Goal: Task Accomplishment & Management: Manage account settings

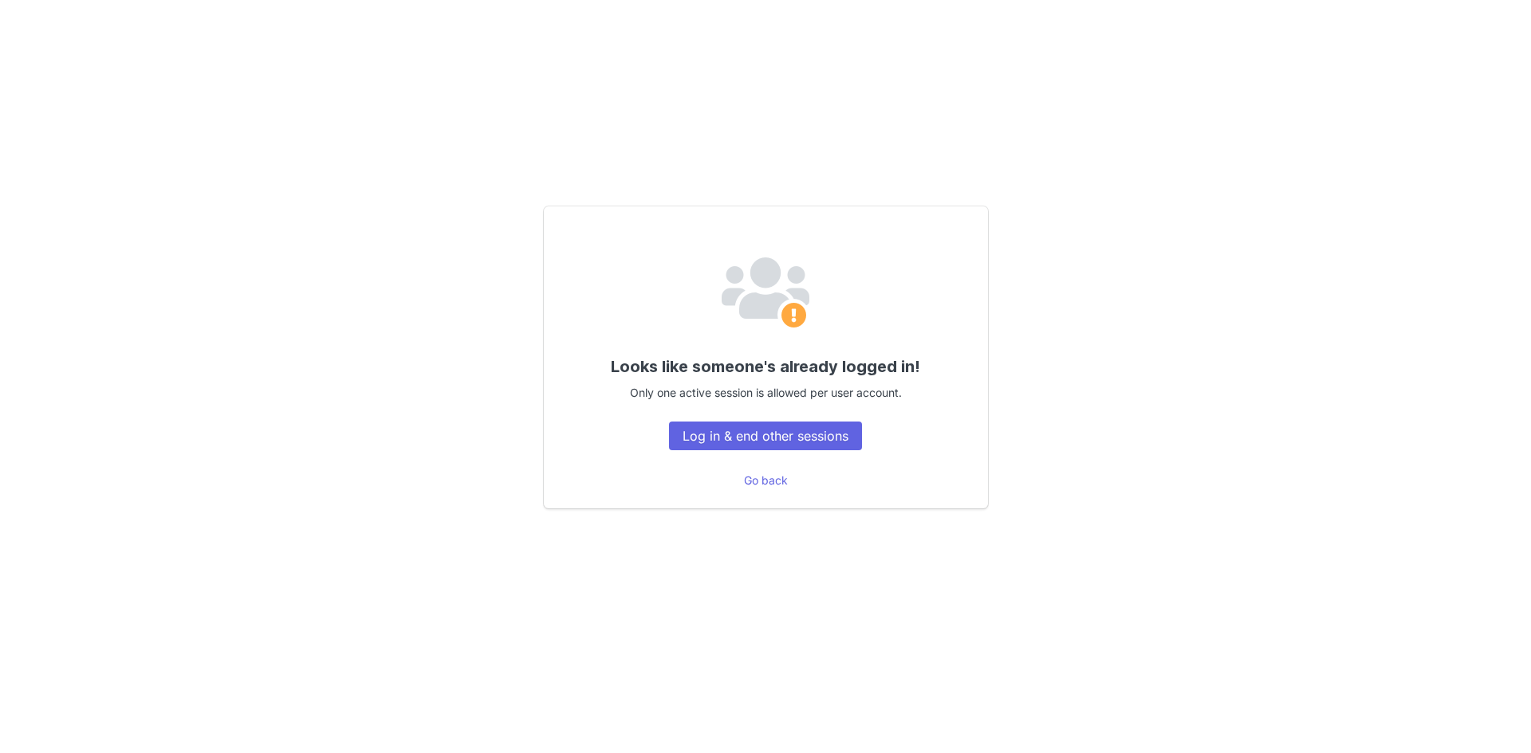
drag, startPoint x: 1268, startPoint y: 500, endPoint x: 1229, endPoint y: 500, distance: 39.1
click at [1268, 500] on div "Looks like someone's already logged in! Only one active session is allowed per …" at bounding box center [765, 357] width 1118 height 417
click at [828, 440] on button "Log in & end other sessions" at bounding box center [765, 436] width 193 height 29
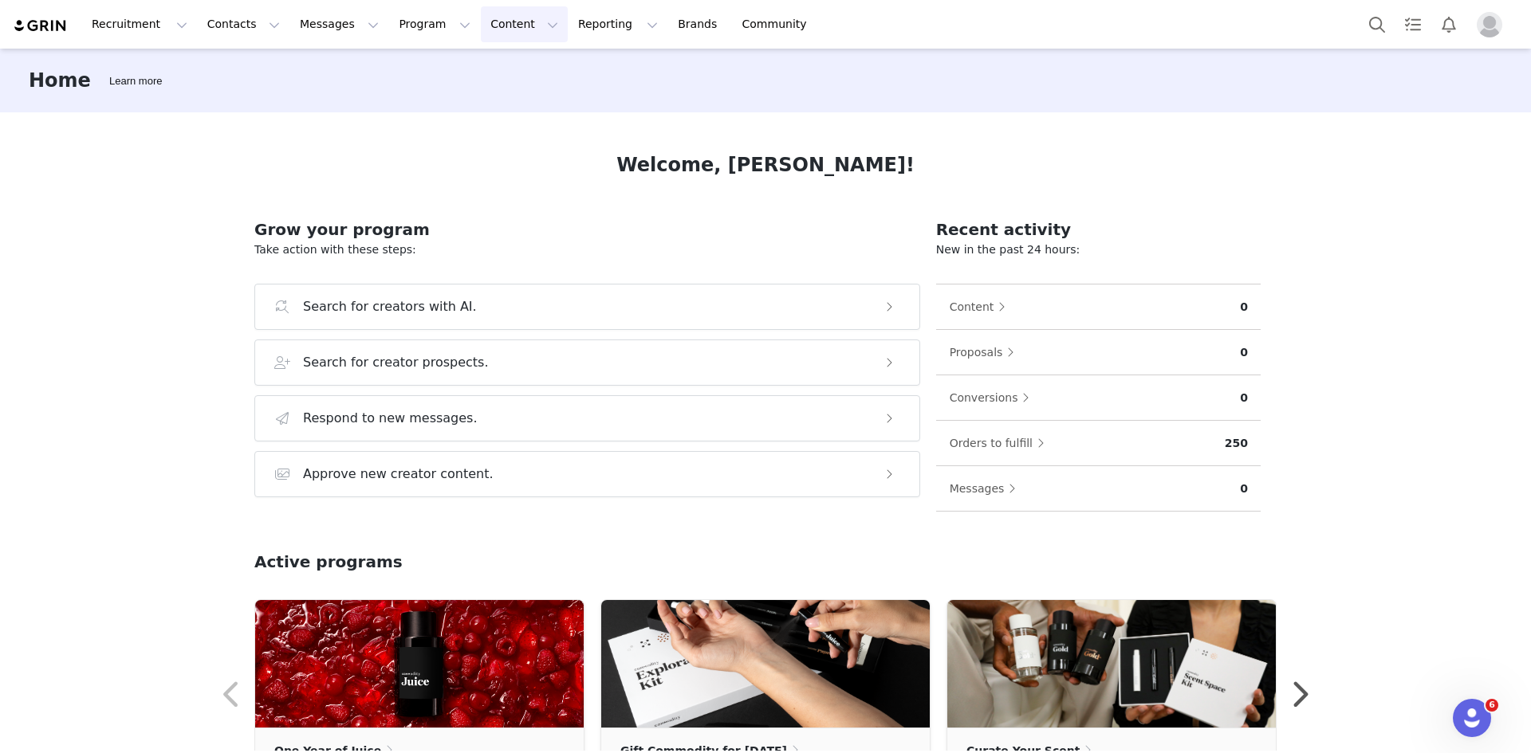
click at [481, 11] on button "Content Content" at bounding box center [524, 24] width 87 height 36
click at [483, 71] on p "Creator Content" at bounding box center [488, 70] width 89 height 17
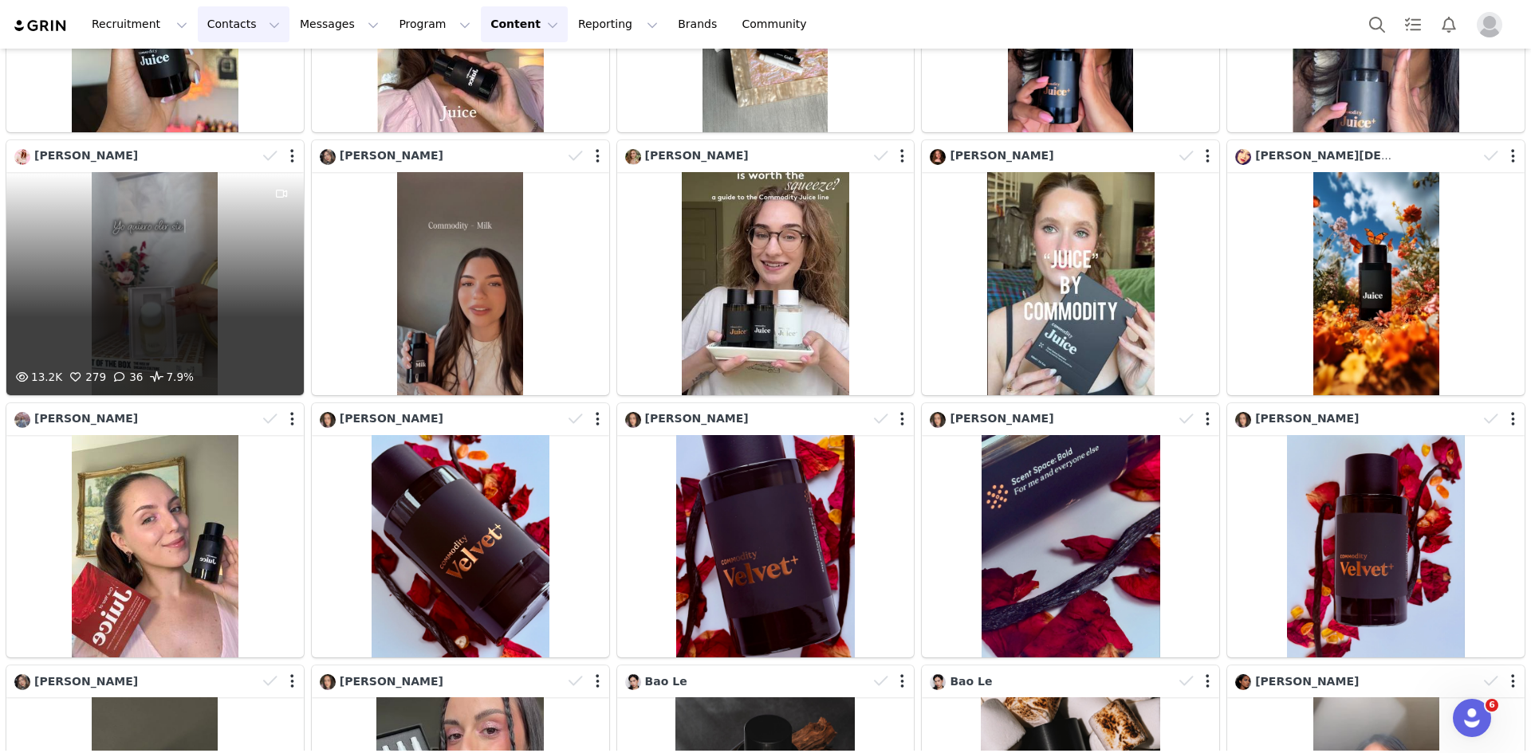
scroll to position [1909, 0]
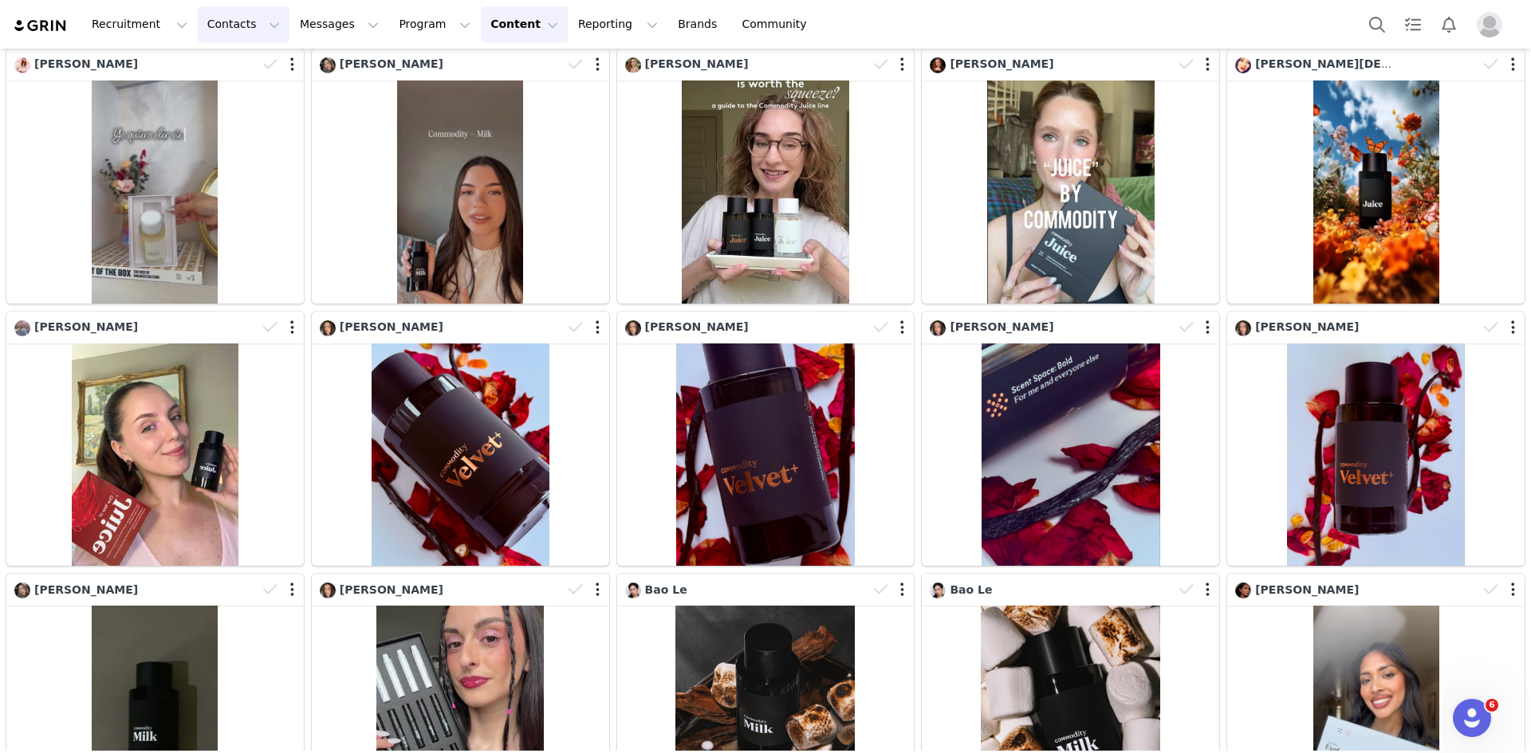
click at [219, 20] on button "Contacts Contacts" at bounding box center [244, 24] width 92 height 36
drag, startPoint x: 232, startPoint y: 75, endPoint x: 183, endPoint y: 92, distance: 51.4
click at [232, 75] on p "Creators" at bounding box center [219, 70] width 48 height 17
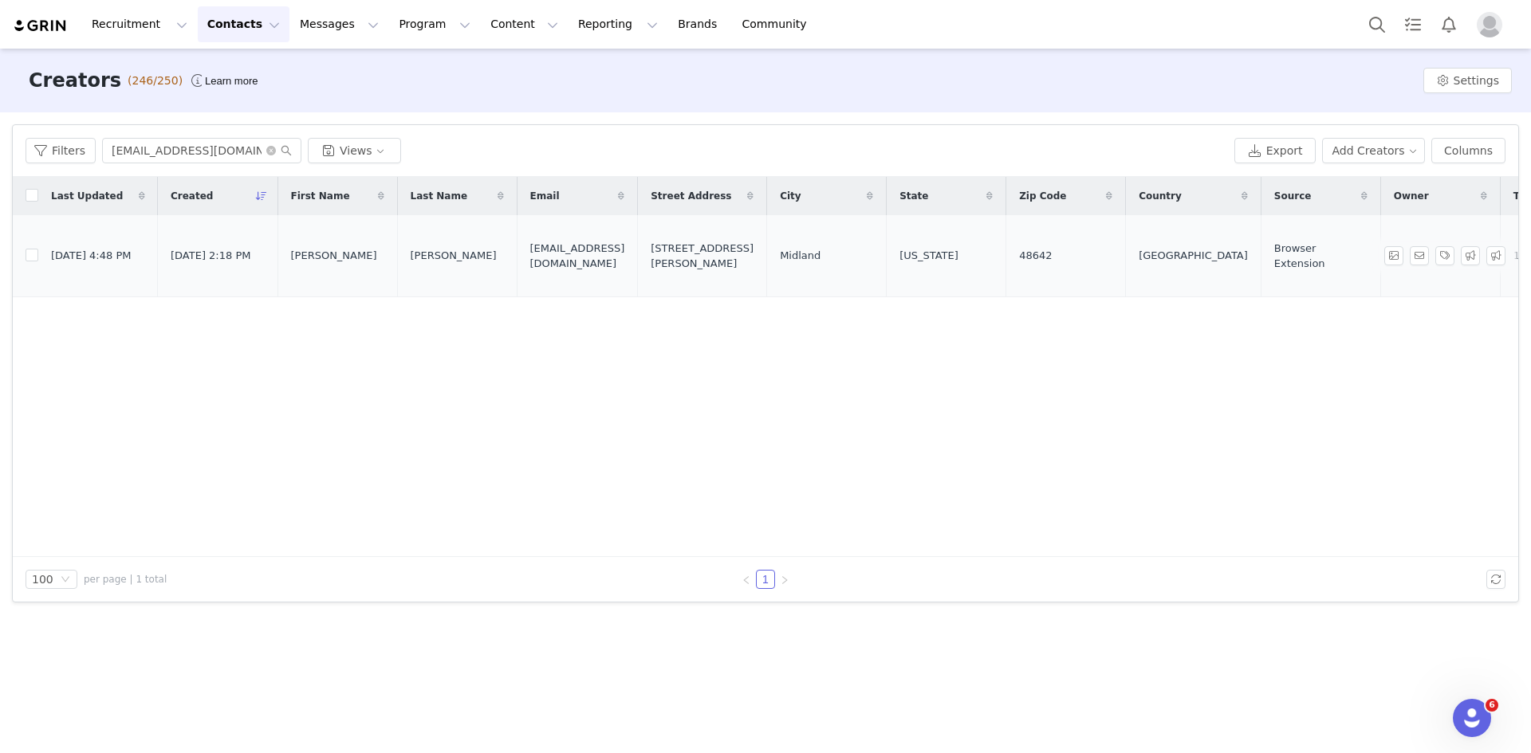
click at [106, 248] on span "[DATE] 4:48 PM" at bounding box center [91, 256] width 80 height 16
click at [1395, 246] on button "button" at bounding box center [1393, 255] width 19 height 19
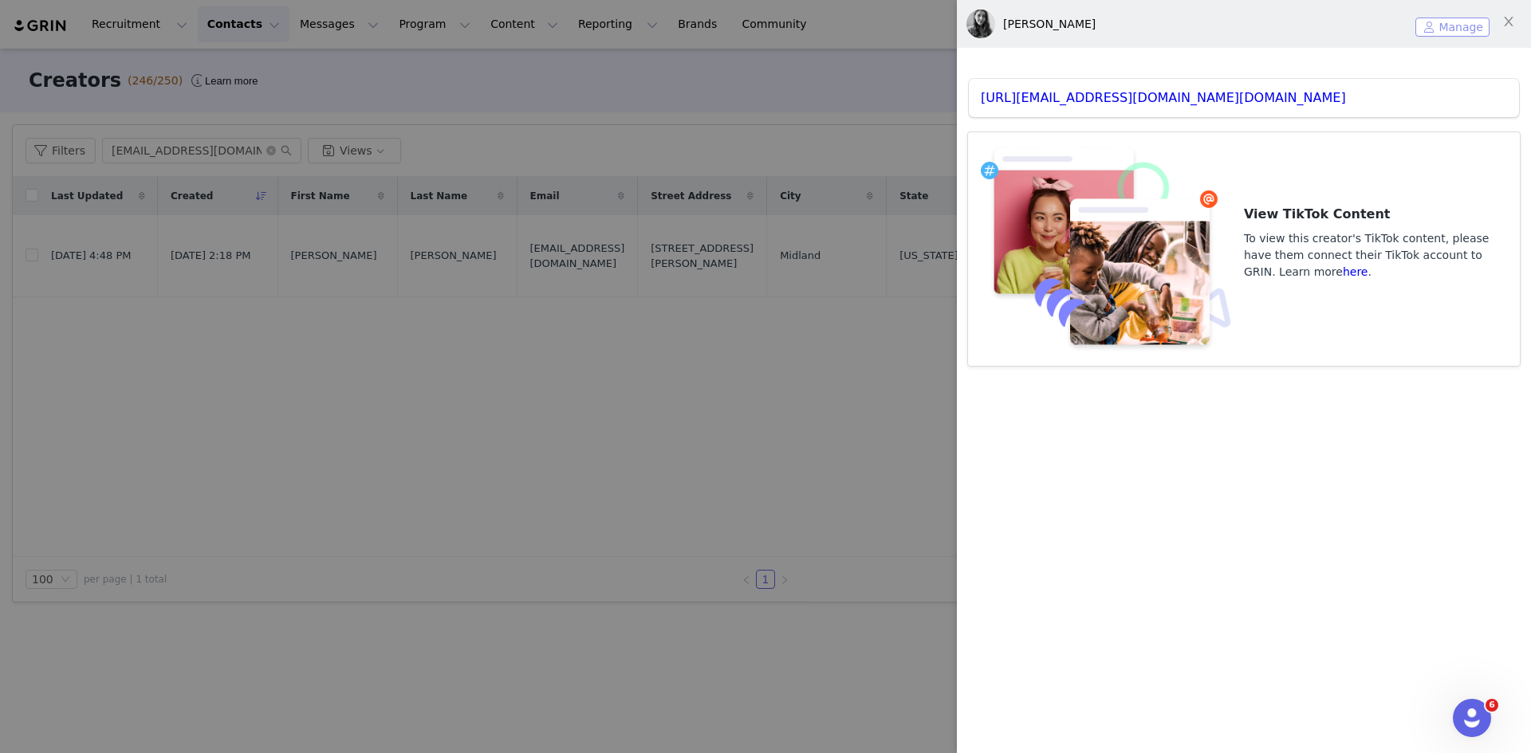
click at [1448, 26] on button "Manage" at bounding box center [1452, 27] width 74 height 19
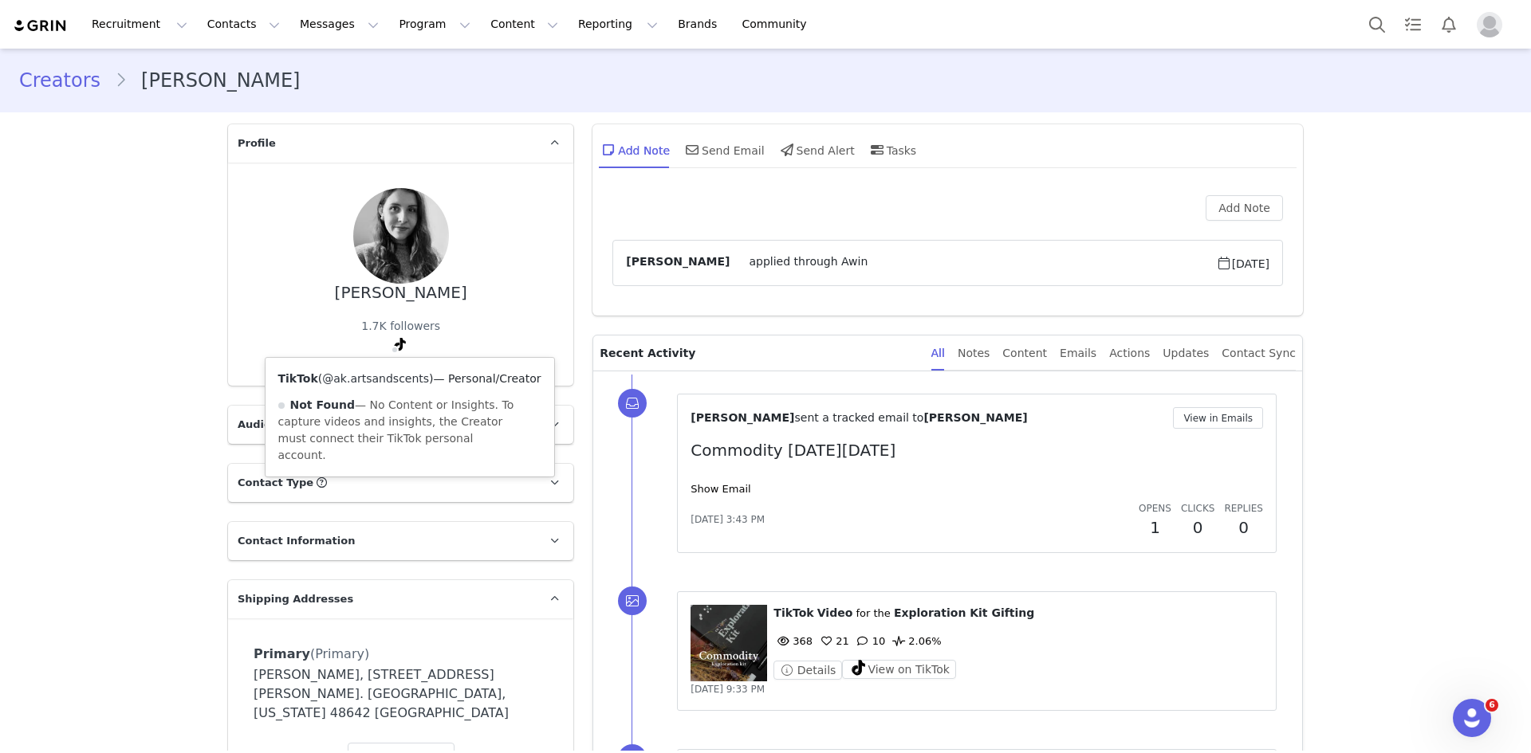
click at [383, 379] on link "@ak.artsandscents" at bounding box center [375, 378] width 107 height 13
